Goal: Transaction & Acquisition: Purchase product/service

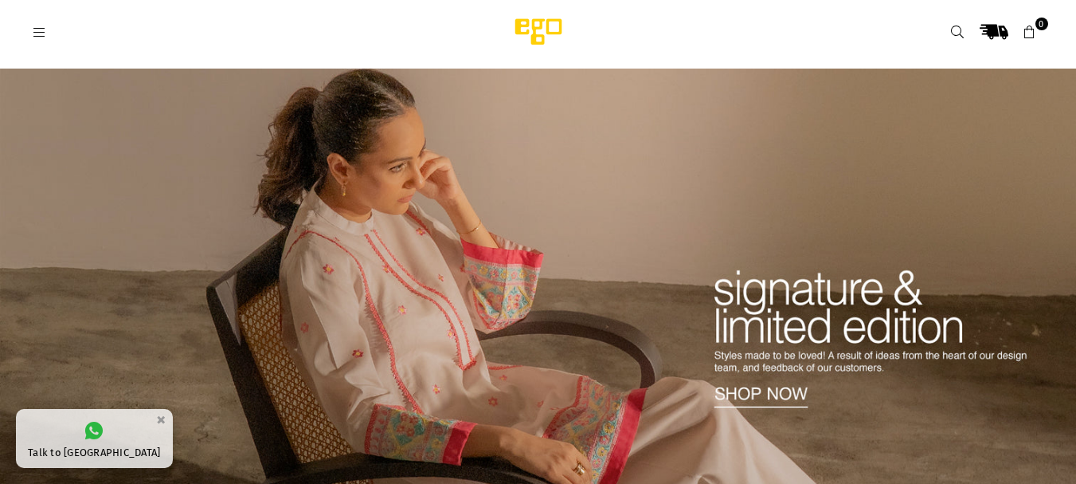
click at [41, 31] on icon at bounding box center [40, 32] width 14 height 14
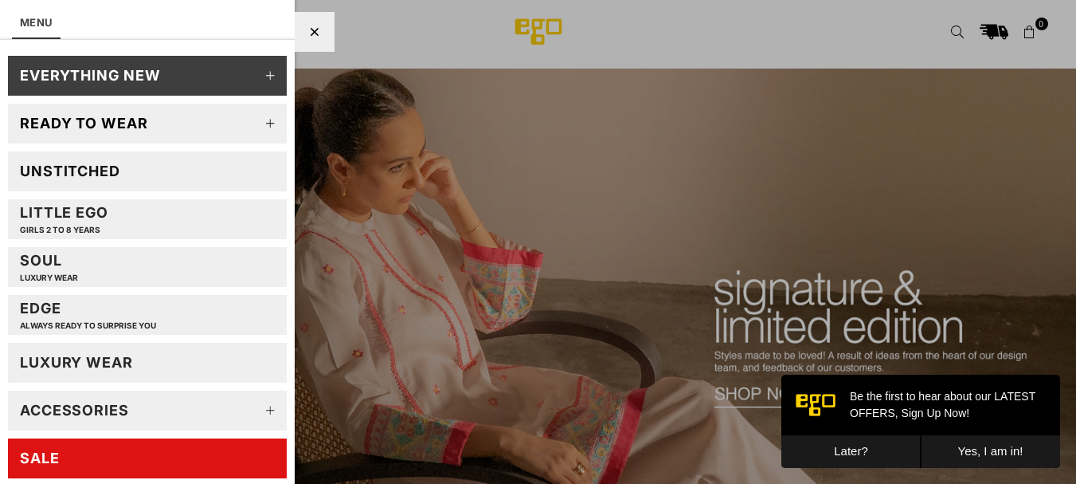
click at [129, 170] on link "Unstitched" at bounding box center [147, 171] width 279 height 40
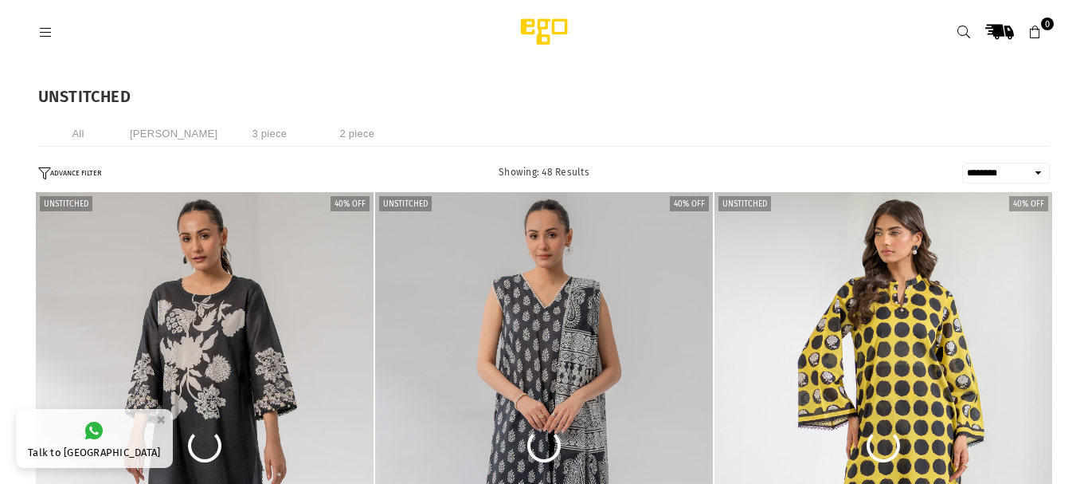
select select "******"
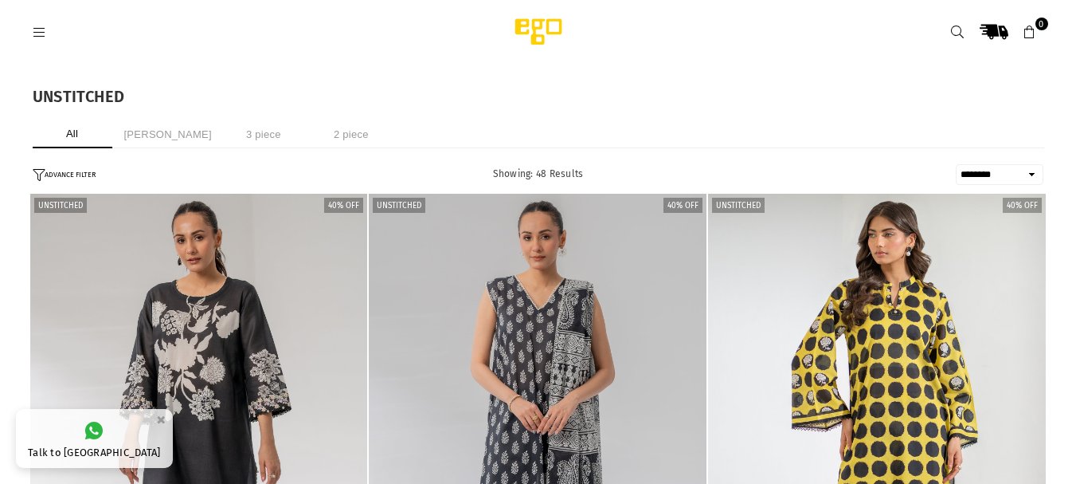
click at [252, 139] on li "3 piece" at bounding box center [264, 134] width 80 height 28
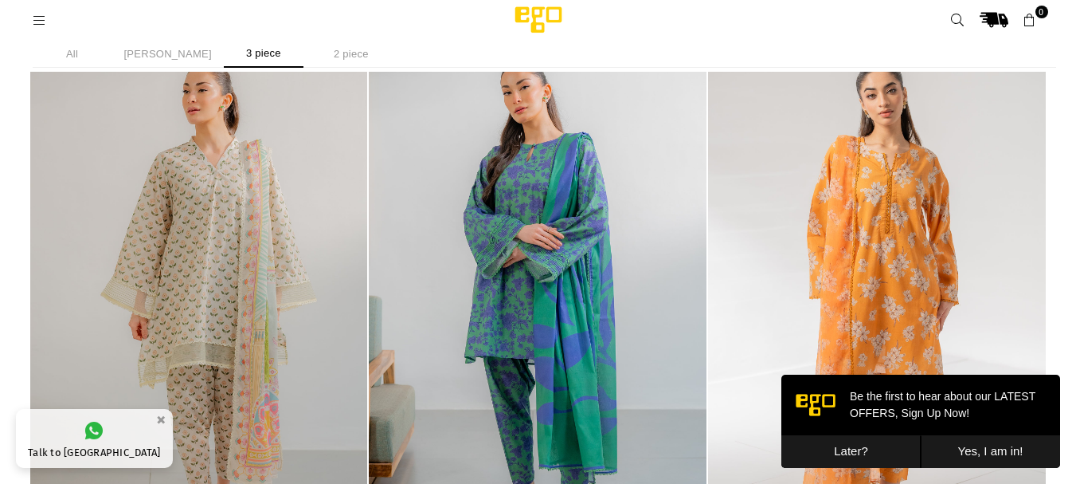
scroll to position [1825, 0]
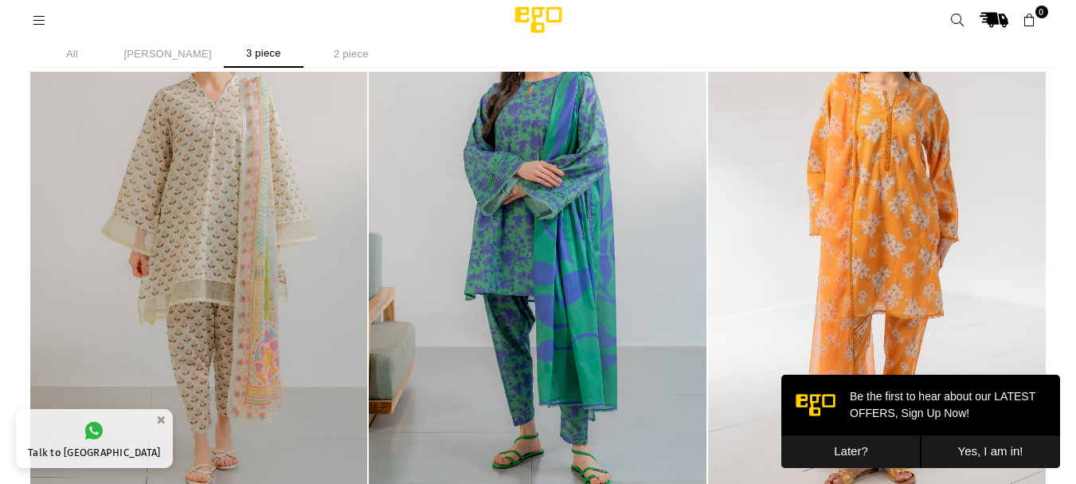
click at [508, 279] on img "1 / 5" at bounding box center [538, 242] width 338 height 507
click at [907, 236] on img "1 / 4" at bounding box center [877, 242] width 338 height 507
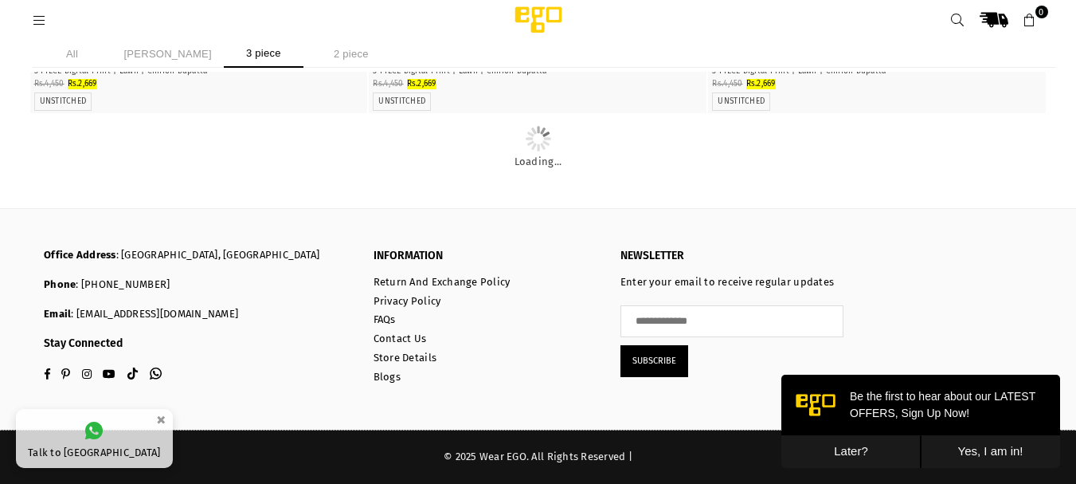
scroll to position [5203, 0]
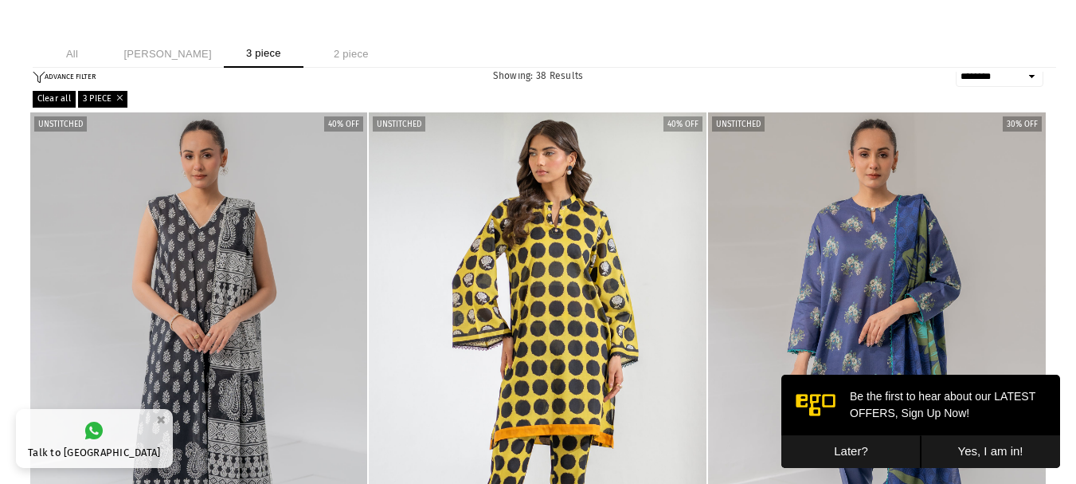
scroll to position [0, 0]
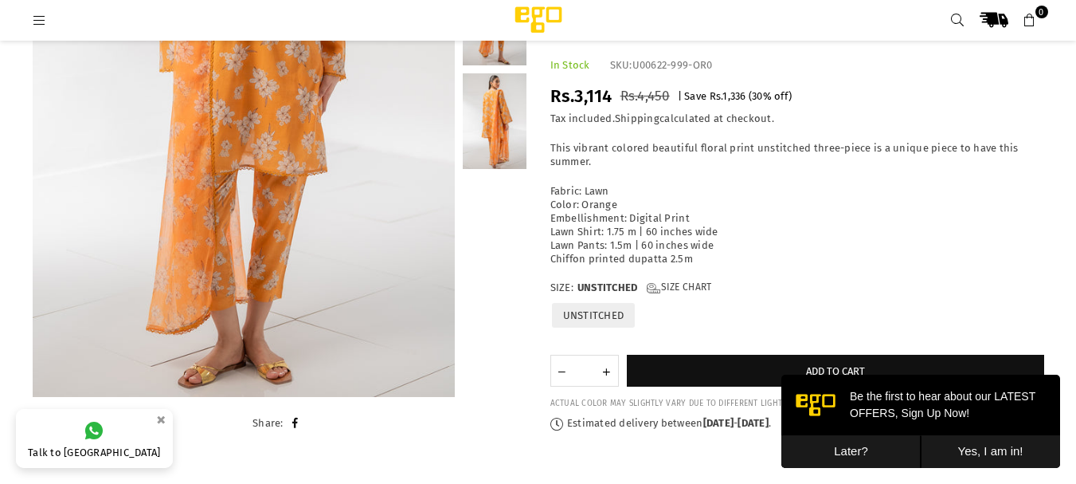
scroll to position [359, 0]
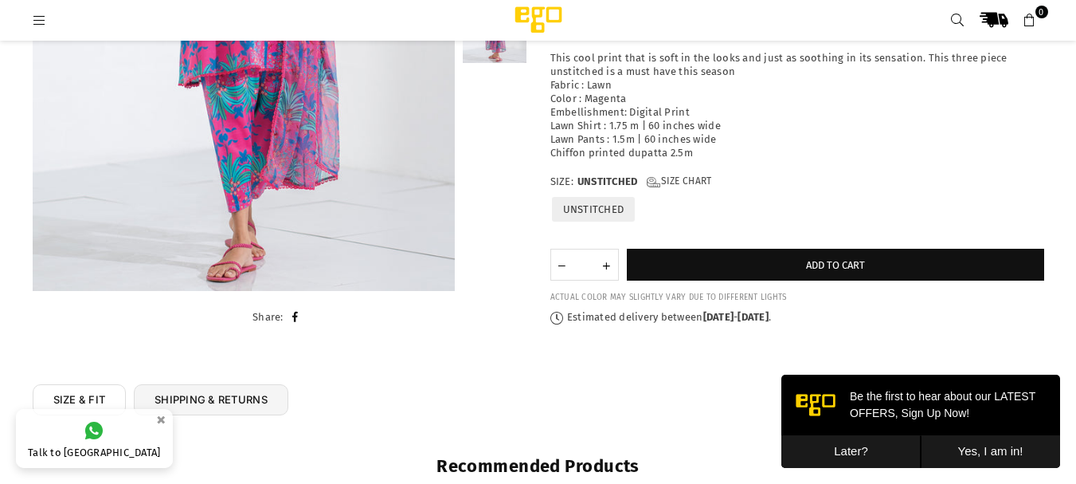
click at [853, 450] on button "Later?" at bounding box center [851, 451] width 139 height 33
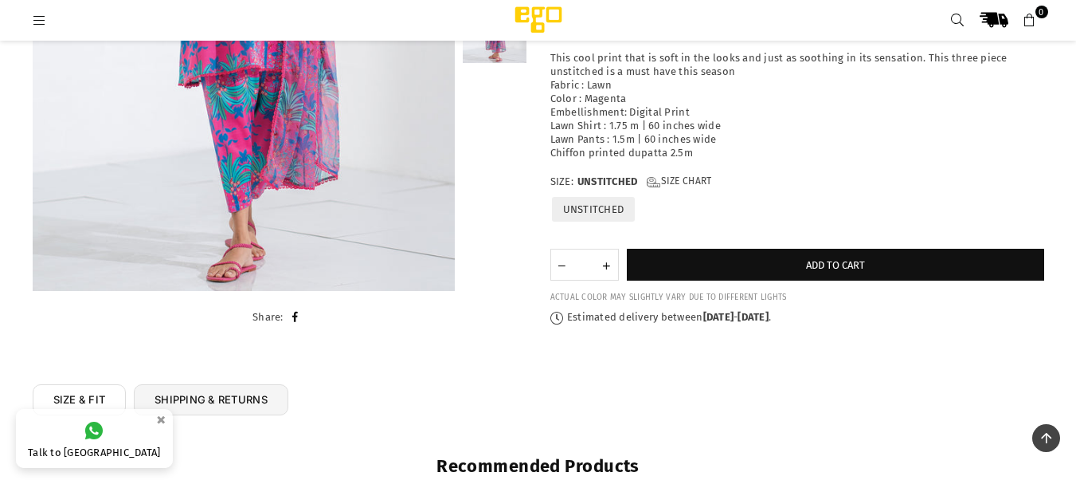
click at [112, 402] on link "SIZE & FIT" at bounding box center [80, 399] width 94 height 31
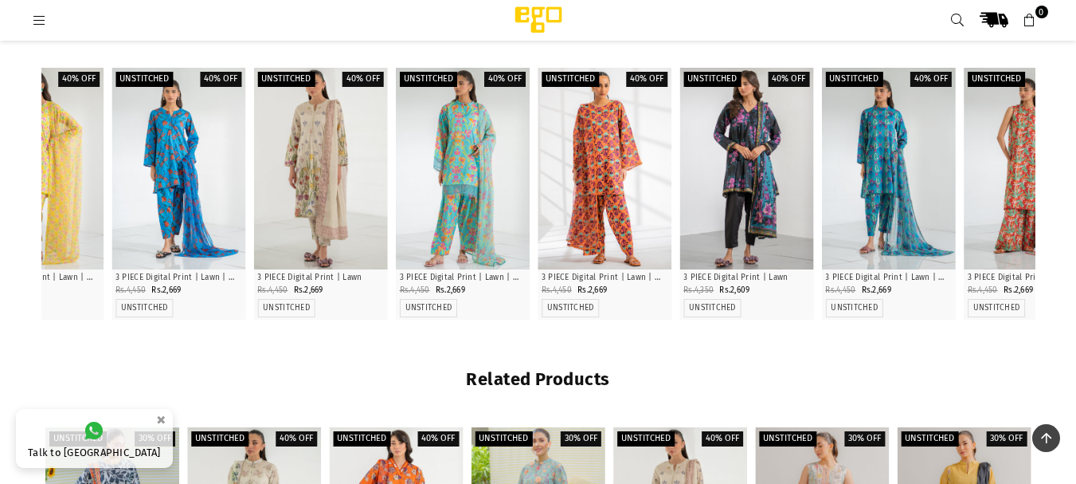
scroll to position [847, 0]
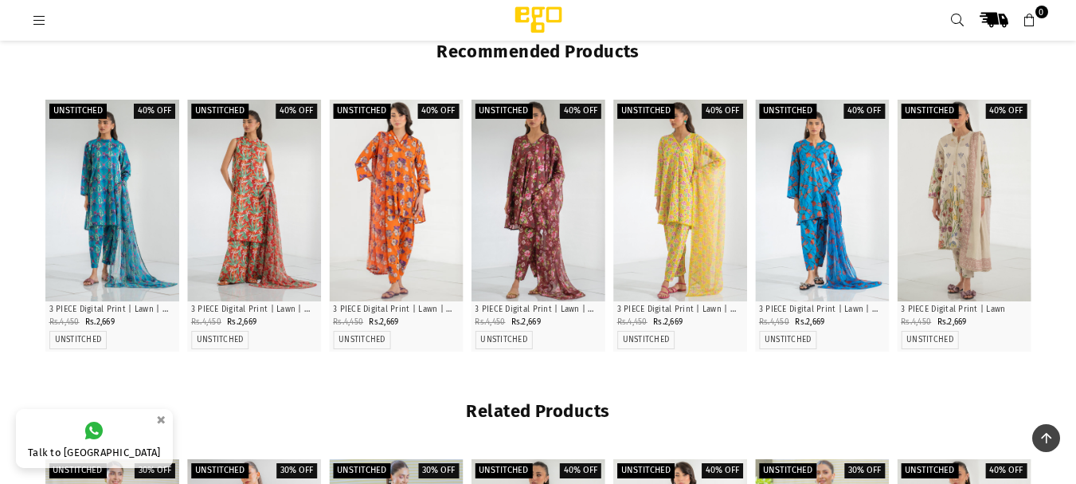
click at [128, 219] on div at bounding box center [112, 200] width 134 height 201
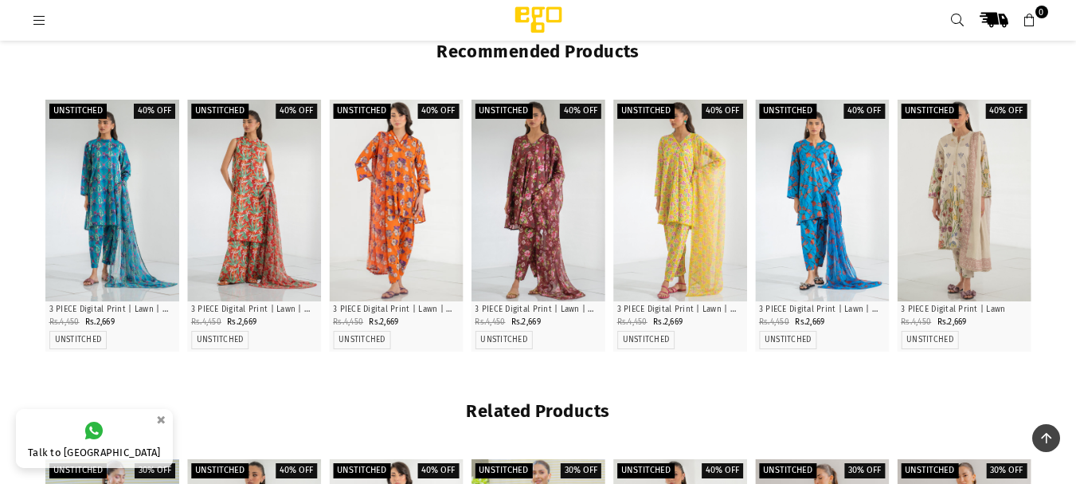
click at [1049, 218] on icon "Next" at bounding box center [1045, 225] width 14 height 14
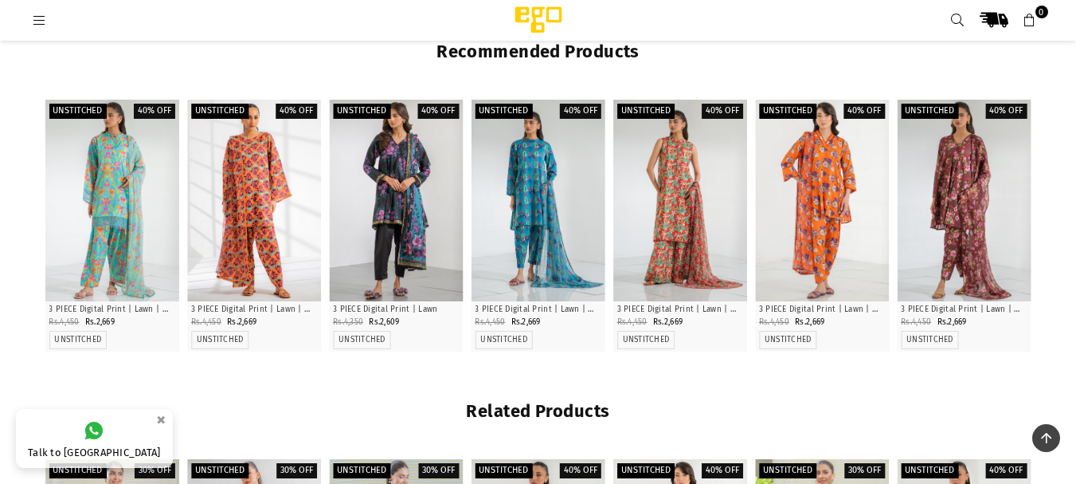
click at [103, 196] on div at bounding box center [112, 200] width 134 height 201
